Goal: Information Seeking & Learning: Learn about a topic

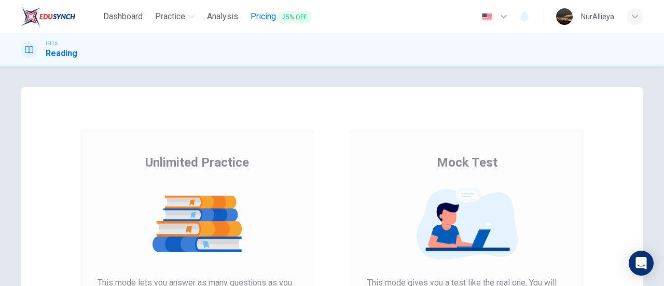
click at [293, 22] on span "25% OFF" at bounding box center [294, 16] width 33 height 11
click at [168, 163] on span "Unlimited Practice" at bounding box center [197, 162] width 104 height 17
click at [156, 154] on span "Unlimited Practice" at bounding box center [197, 162] width 104 height 17
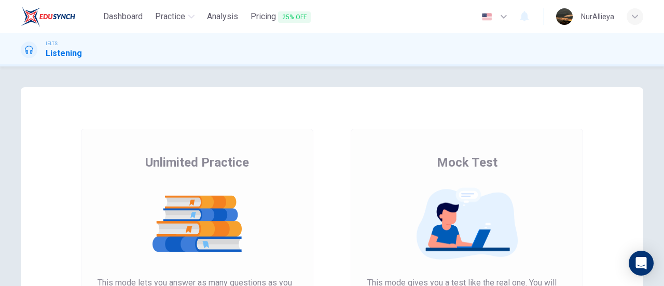
click at [156, 154] on span "Unlimited Practice" at bounding box center [197, 162] width 104 height 17
click at [137, 155] on div "Unlimited Practice This mode lets you answer as many questions as you want. The…" at bounding box center [196, 258] width 199 height 209
click at [152, 145] on div "Unlimited Practice This mode lets you answer as many questions as you want. The…" at bounding box center [197, 267] width 232 height 277
click at [263, 25] on button "Pricing 25% OFF" at bounding box center [280, 16] width 68 height 19
click at [277, 18] on span "Pricing 25% OFF" at bounding box center [280, 16] width 60 height 13
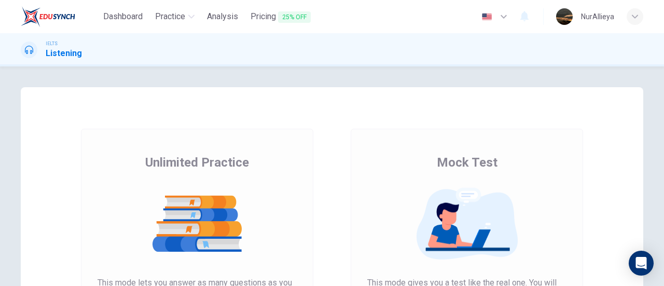
scroll to position [159, 0]
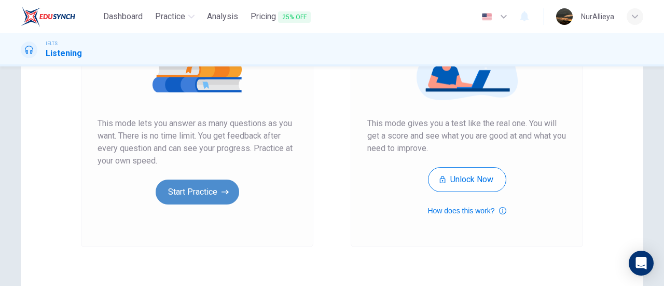
click at [217, 185] on button "Start Practice" at bounding box center [197, 191] width 83 height 25
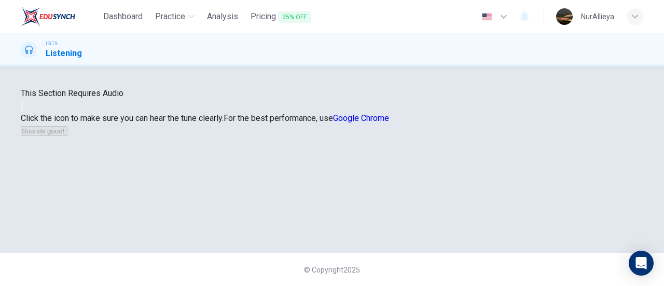
scroll to position [107, 0]
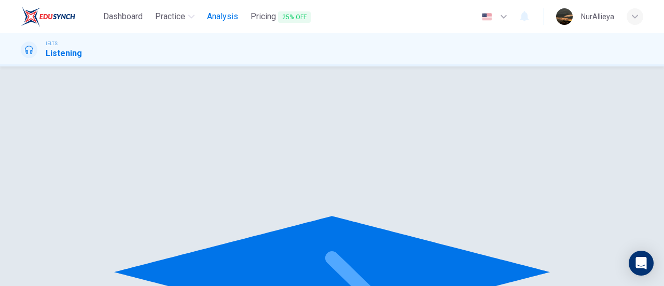
click at [228, 23] on button "Analysis" at bounding box center [222, 16] width 39 height 19
